Goal: Task Accomplishment & Management: Use online tool/utility

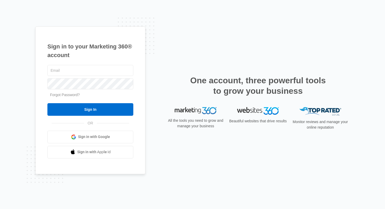
type input "[PERSON_NAME][EMAIL_ADDRESS][PERSON_NAME][DOMAIN_NAME]"
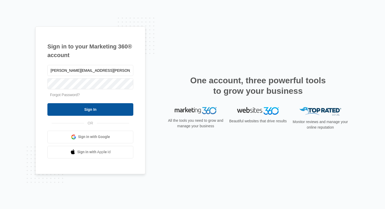
click at [102, 109] on input "Sign In" at bounding box center [90, 109] width 86 height 13
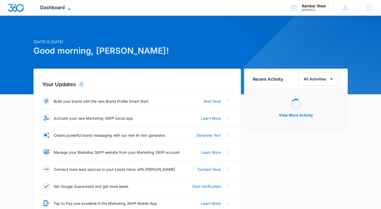
click at [64, 7] on span "Dashboard" at bounding box center [52, 8] width 25 height 6
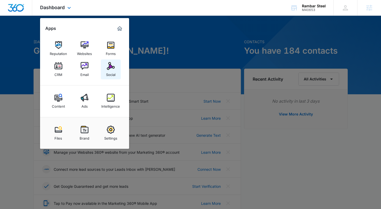
click at [111, 65] on img at bounding box center [111, 66] width 8 height 8
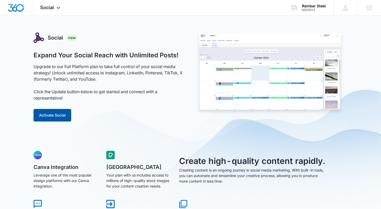
click at [56, 113] on button "Activate Social" at bounding box center [53, 115] width 38 height 13
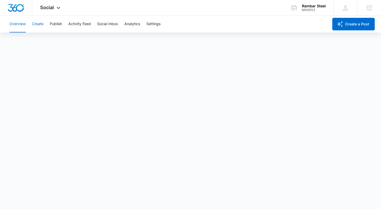
click at [32, 20] on button "Create" at bounding box center [38, 24] width 12 height 17
